Goal: Connect with others: Connect with others

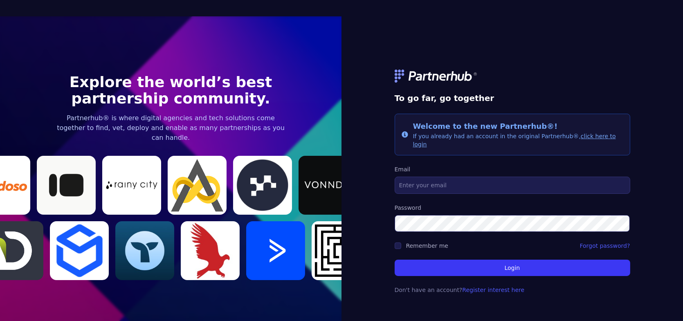
drag, startPoint x: 456, startPoint y: 185, endPoint x: 465, endPoint y: 178, distance: 12.0
click at [456, 185] on input "Email" at bounding box center [513, 185] width 236 height 17
click at [454, 184] on input "Email" at bounding box center [513, 185] width 236 height 17
click at [517, 302] on div "To go far, go together Info Welcome to the new Partnerhub®! If you already had …" at bounding box center [511, 176] width 341 height 321
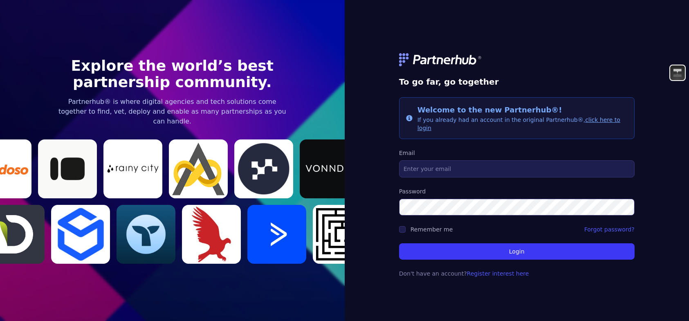
click at [466, 187] on label "Password" at bounding box center [517, 191] width 236 height 8
click at [464, 170] on input "Email" at bounding box center [517, 168] width 236 height 17
click at [598, 122] on link "click here to login" at bounding box center [519, 124] width 203 height 15
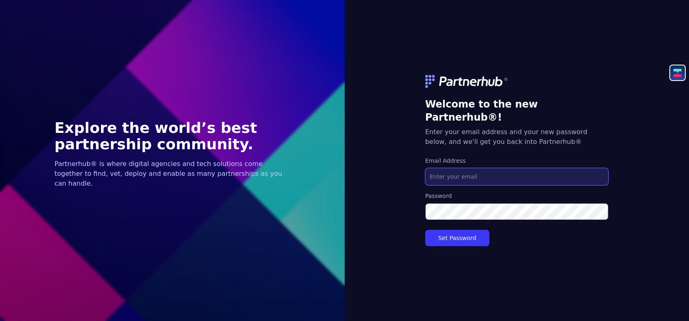
click at [481, 171] on input "Email Address" at bounding box center [516, 176] width 183 height 17
click at [452, 170] on input "Email Address" at bounding box center [516, 176] width 183 height 17
type input "paul@arisegtm.com"
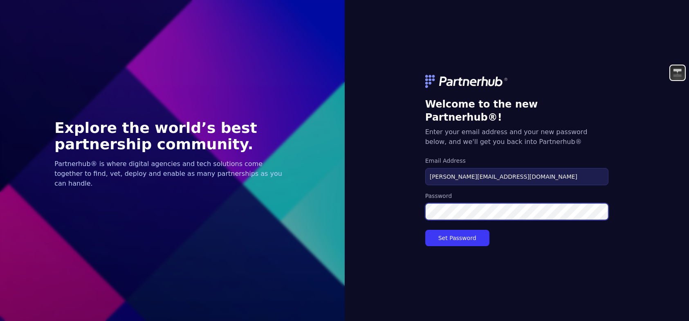
click at [425, 230] on button "Set Password" at bounding box center [457, 238] width 64 height 16
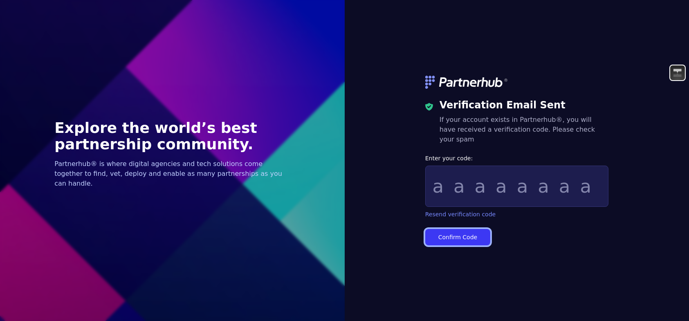
drag, startPoint x: 465, startPoint y: 234, endPoint x: 474, endPoint y: 211, distance: 24.8
click at [478, 216] on form "Enter your code: Resend verification code Confirm Code" at bounding box center [516, 199] width 183 height 91
click at [474, 211] on link "Resend verification code" at bounding box center [460, 214] width 71 height 8
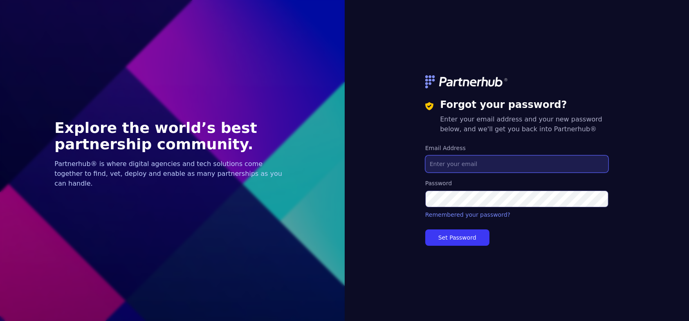
click at [457, 163] on input "Email Address" at bounding box center [516, 163] width 183 height 17
click at [453, 168] on input "Email Address" at bounding box center [516, 163] width 183 height 17
type input "[PERSON_NAME][EMAIL_ADDRESS][DOMAIN_NAME]"
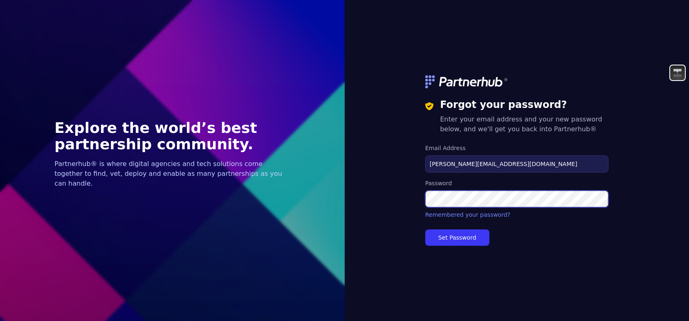
click at [425, 229] on button "Set Password" at bounding box center [457, 237] width 64 height 16
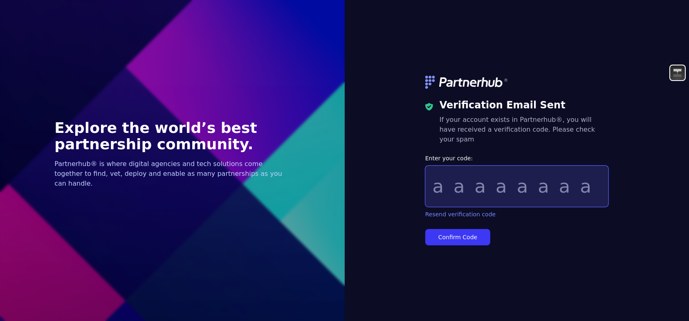
click at [445, 190] on input "Enter your code:" at bounding box center [516, 186] width 183 height 41
type input "884fa3eb"
click at [425, 229] on button "Confirm Code" at bounding box center [457, 237] width 65 height 16
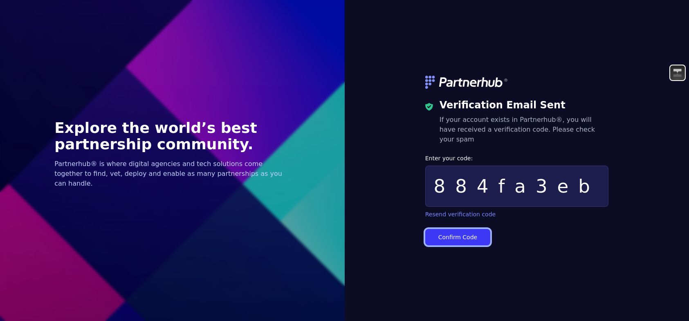
click at [457, 229] on button "Confirm Code" at bounding box center [457, 237] width 65 height 16
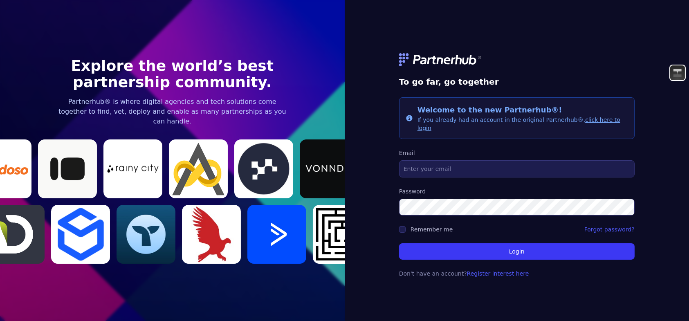
click at [601, 127] on link "click here to login" at bounding box center [519, 124] width 203 height 15
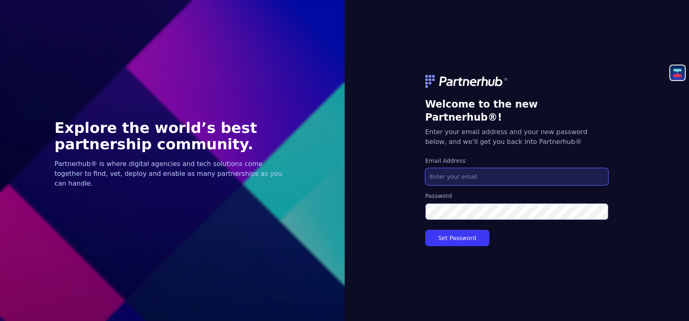
click at [456, 175] on input "Email Address" at bounding box center [516, 176] width 183 height 17
type input "paul@biasdigital.com"
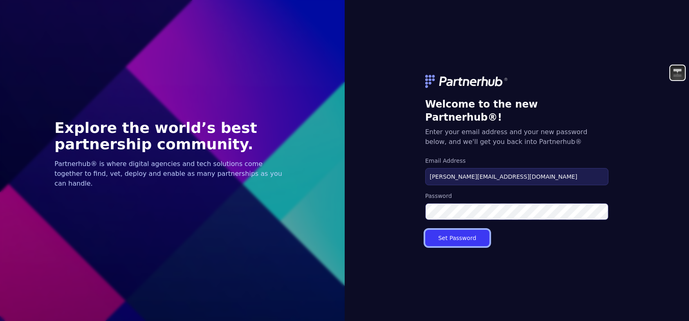
click at [441, 230] on button "Set Password" at bounding box center [457, 238] width 64 height 16
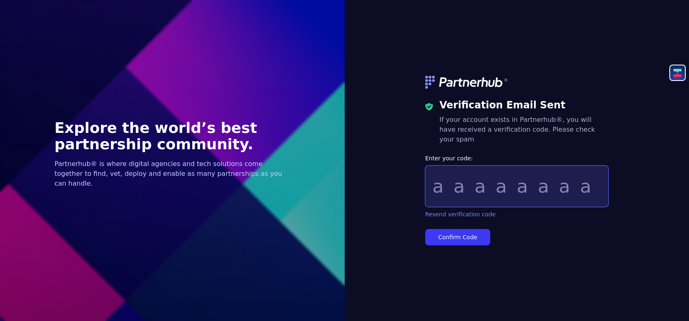
click at [518, 195] on input "Enter your code:" at bounding box center [516, 186] width 183 height 41
paste input "8b935c87"
type input "8b935c87"
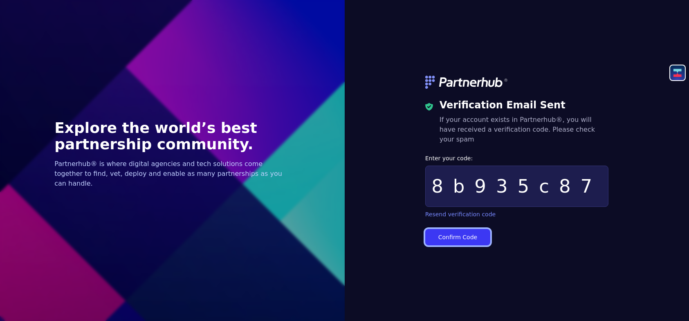
click at [454, 236] on button "Confirm Code" at bounding box center [457, 237] width 65 height 16
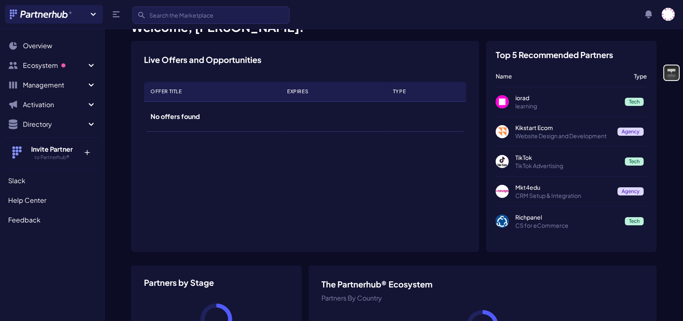
scroll to position [82, 0]
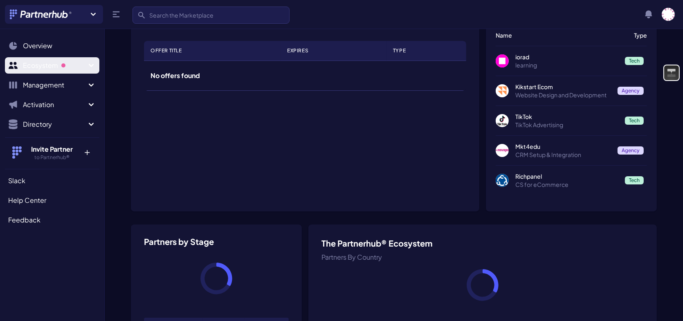
click at [85, 63] on span "Ecosystem" at bounding box center [54, 66] width 63 height 10
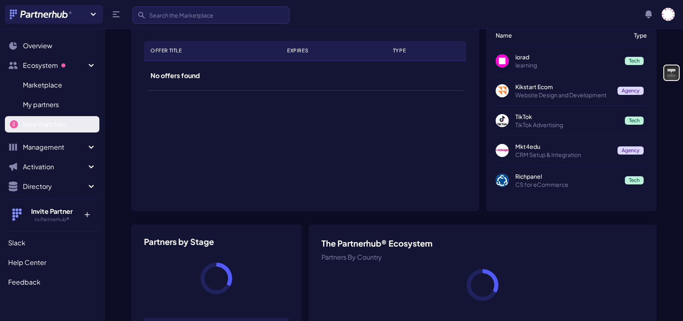
click at [48, 126] on span "New matches" at bounding box center [44, 124] width 43 height 10
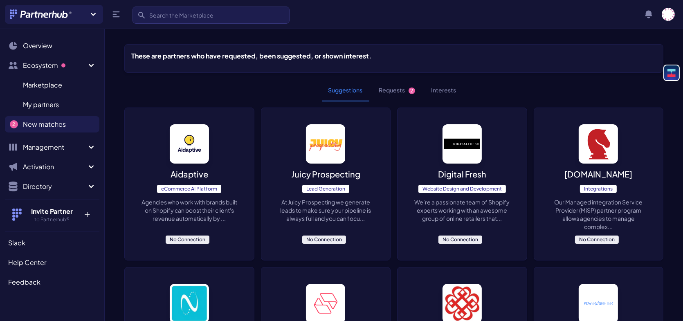
click at [406, 86] on button "Requests 2" at bounding box center [397, 90] width 49 height 22
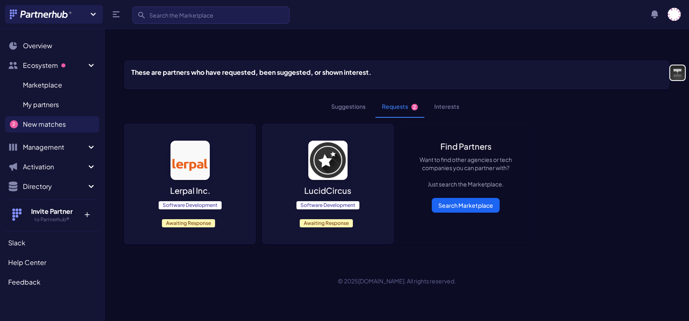
click at [350, 96] on button "Suggestions" at bounding box center [348, 107] width 47 height 22
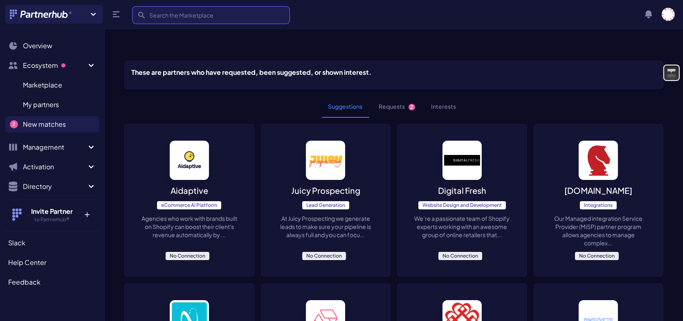
click at [230, 18] on input "Search" at bounding box center [210, 15] width 157 height 17
type input "sendoso"
click button "submit" at bounding box center [0, 0] width 0 height 0
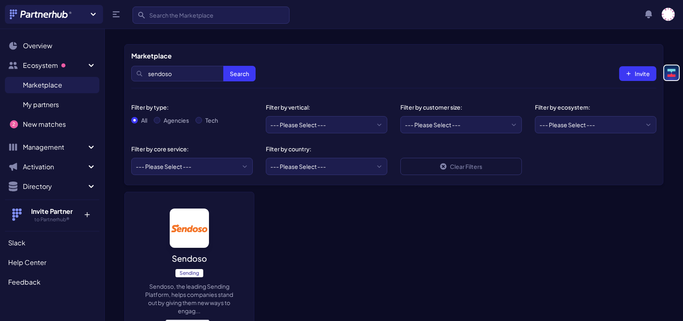
click at [192, 245] on img at bounding box center [189, 228] width 39 height 39
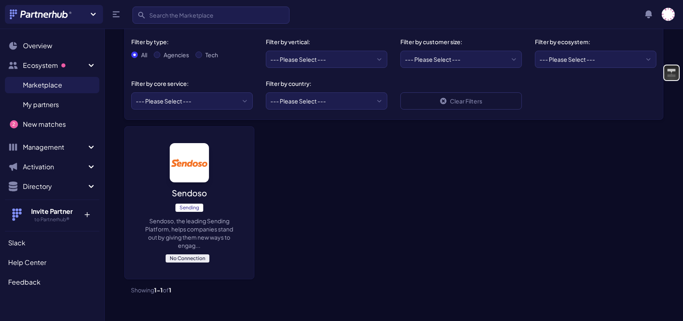
scroll to position [101, 0]
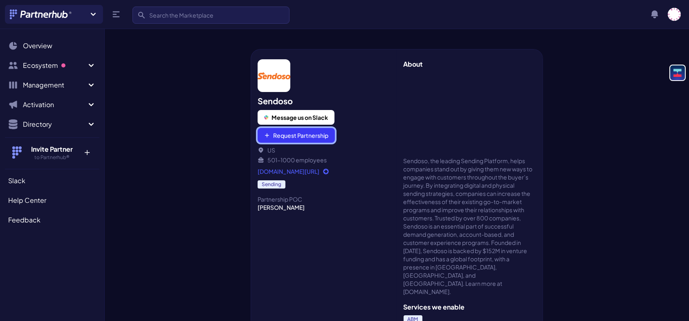
click at [303, 137] on button "Request Partnership" at bounding box center [296, 135] width 77 height 15
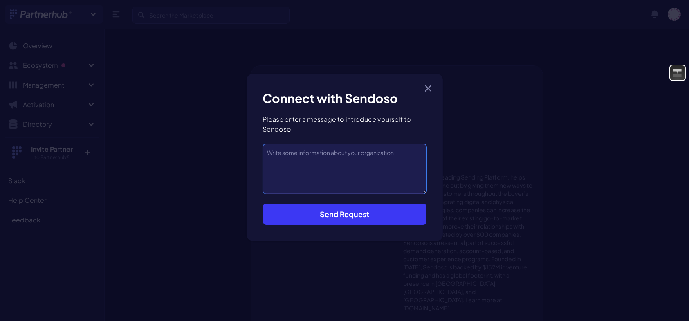
click at [328, 181] on textarea at bounding box center [345, 169] width 164 height 50
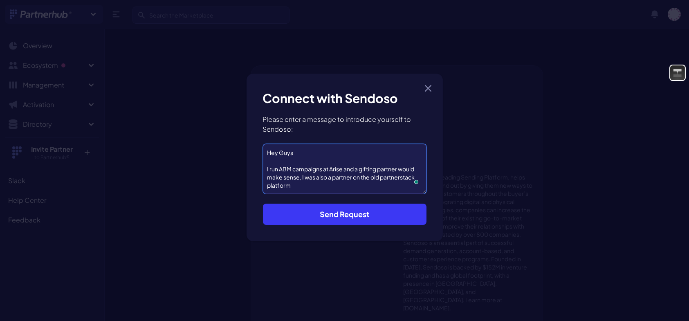
type textarea "Hey Guys I run ABM campaigns at Arise and a gifting partner would make sense, I…"
click at [358, 210] on button "Send Request" at bounding box center [345, 214] width 164 height 21
click at [321, 214] on button "Send Request" at bounding box center [345, 214] width 164 height 21
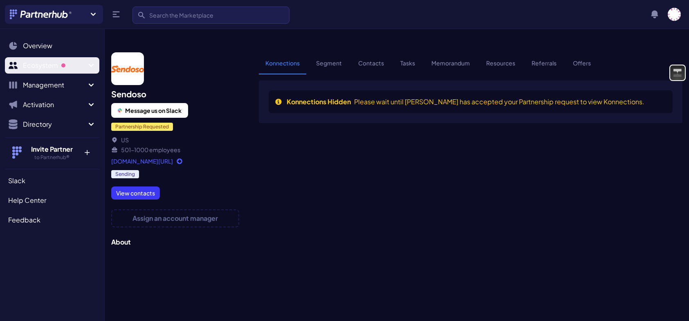
click at [65, 68] on span "Ecosystem" at bounding box center [54, 66] width 63 height 10
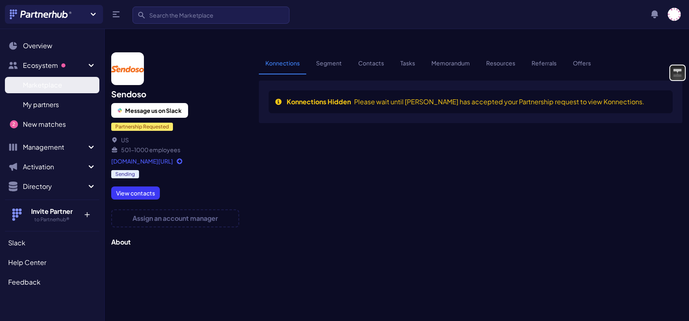
click at [53, 80] on span "Marketplace" at bounding box center [42, 85] width 39 height 10
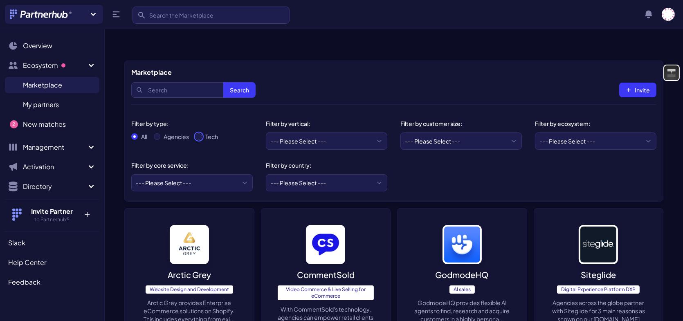
click at [199, 133] on input "Tech" at bounding box center [198, 136] width 7 height 7
radio input "true"
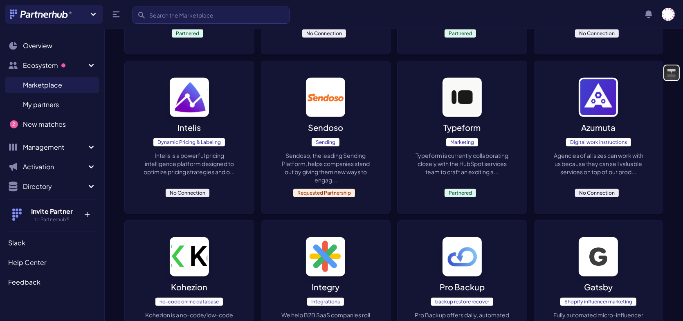
scroll to position [1145, 0]
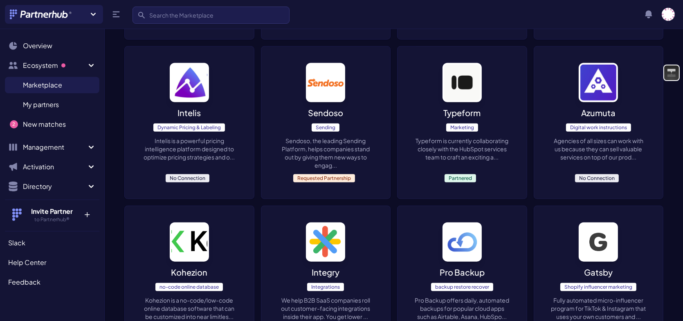
click at [472, 137] on p "Typeform is currently collaborating closely with the HubSpot services team to c…" at bounding box center [462, 149] width 97 height 25
click at [472, 79] on img at bounding box center [461, 82] width 39 height 39
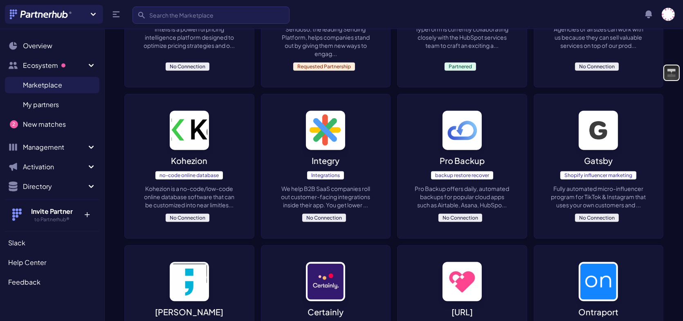
scroll to position [1271, 0]
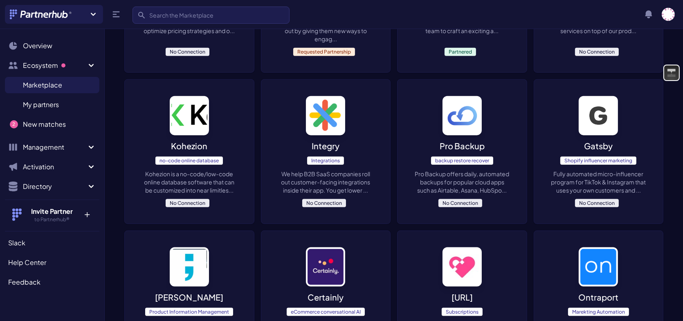
click at [366, 170] on p "We help B2B SaaS companies roll out customer-facing integrations inside their a…" at bounding box center [326, 182] width 97 height 25
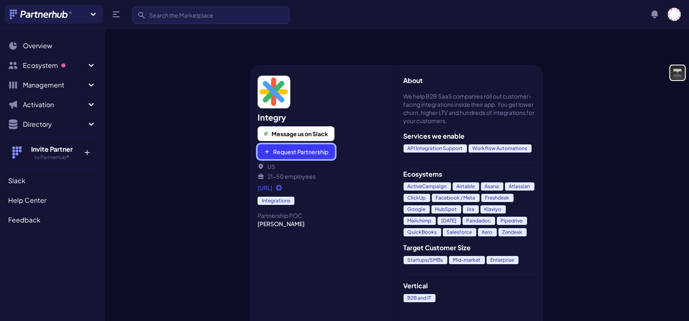
click at [275, 144] on button "Request Partnership" at bounding box center [296, 151] width 77 height 15
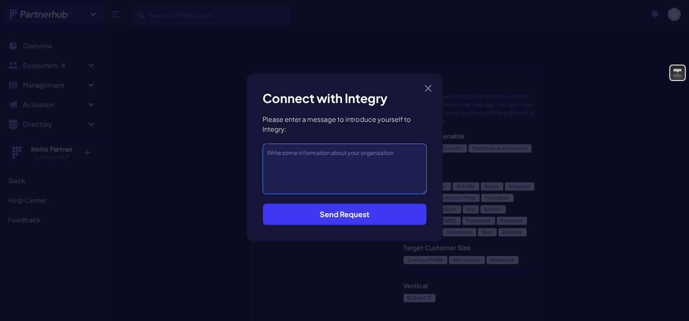
click at [348, 171] on textarea at bounding box center [345, 169] width 164 height 50
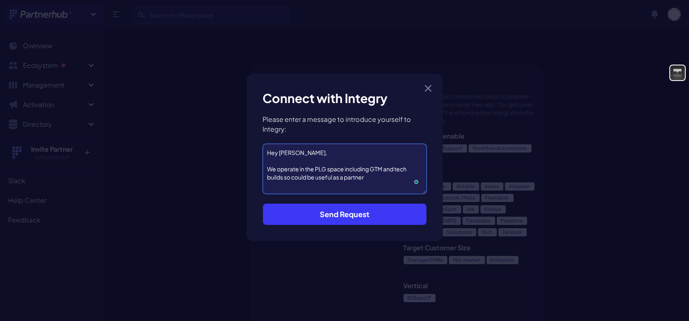
type textarea "Hey Nash, We operate in the PLG space including GTM and tech builds so could be…"
click at [359, 212] on button "Send Request" at bounding box center [345, 214] width 164 height 21
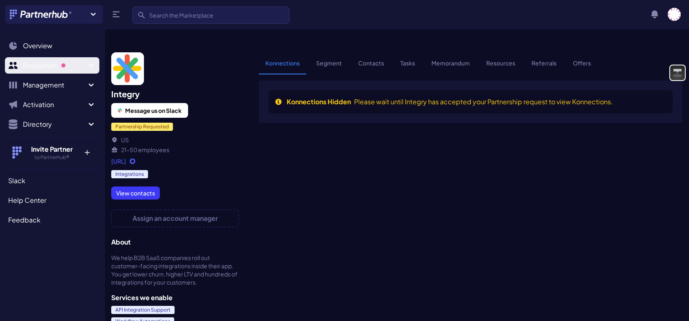
click at [42, 71] on button "Ecosystem" at bounding box center [52, 65] width 94 height 16
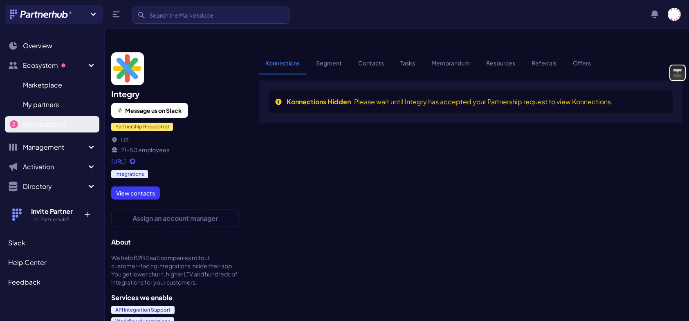
click at [37, 121] on span "New matches" at bounding box center [44, 124] width 43 height 10
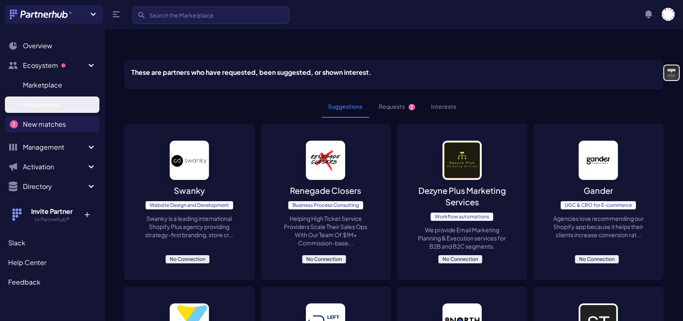
click at [26, 100] on span "My partners" at bounding box center [41, 105] width 36 height 10
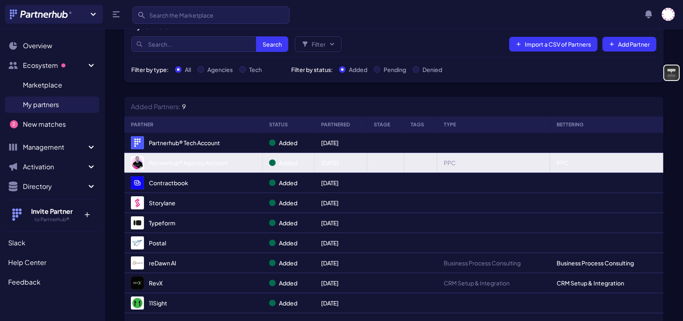
scroll to position [82, 0]
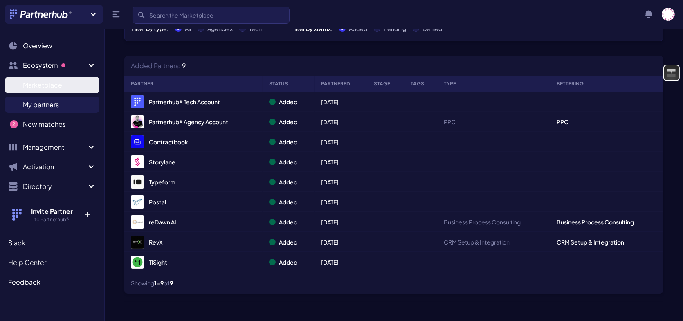
click at [38, 82] on span "Marketplace" at bounding box center [42, 85] width 39 height 10
